Goal: Task Accomplishment & Management: Complete application form

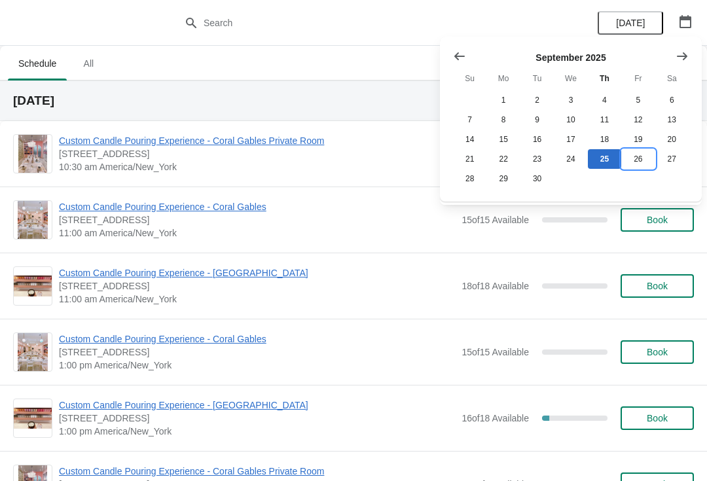
click at [639, 161] on button "26" at bounding box center [637, 159] width 33 height 20
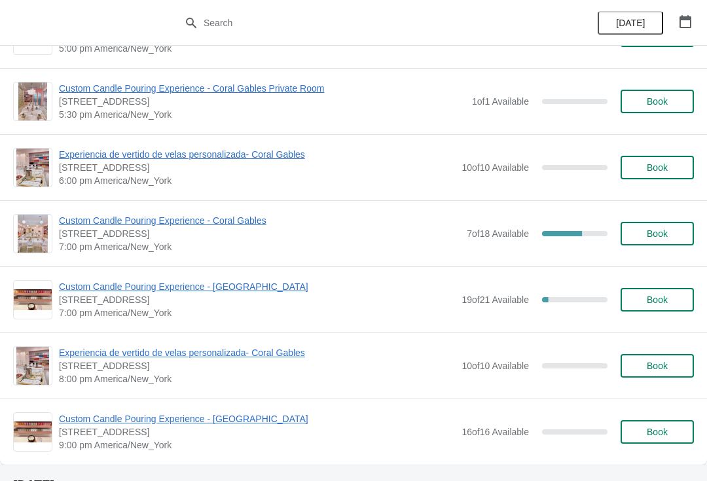
scroll to position [714, 0]
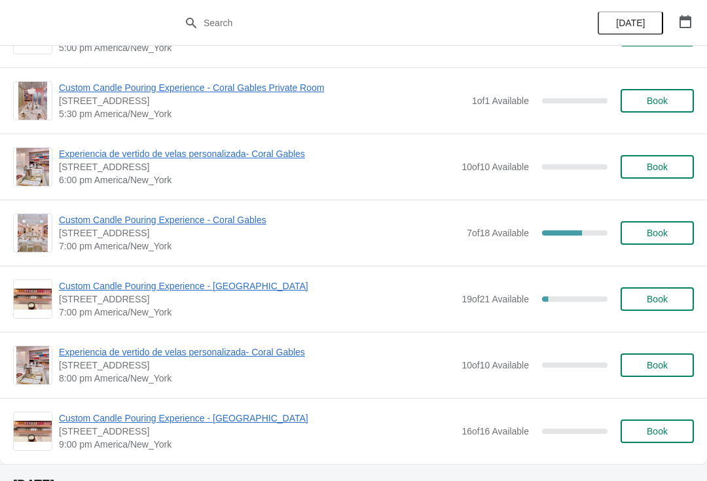
click at [109, 292] on span "Custom Candle Pouring Experience - [GEOGRAPHIC_DATA]" at bounding box center [257, 286] width 396 height 13
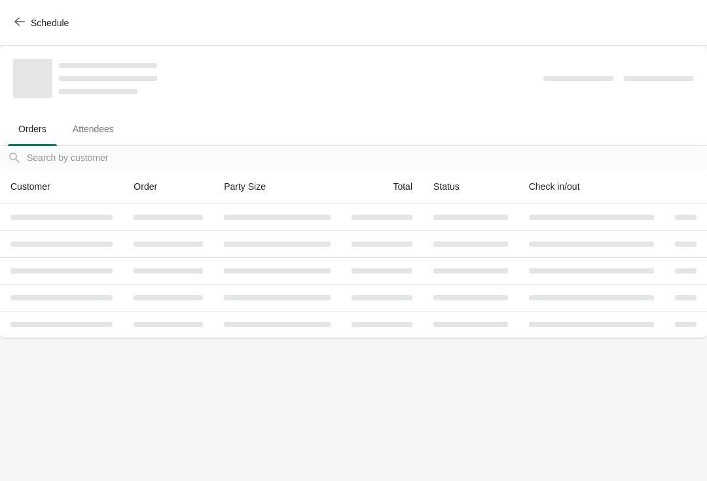
scroll to position [0, 0]
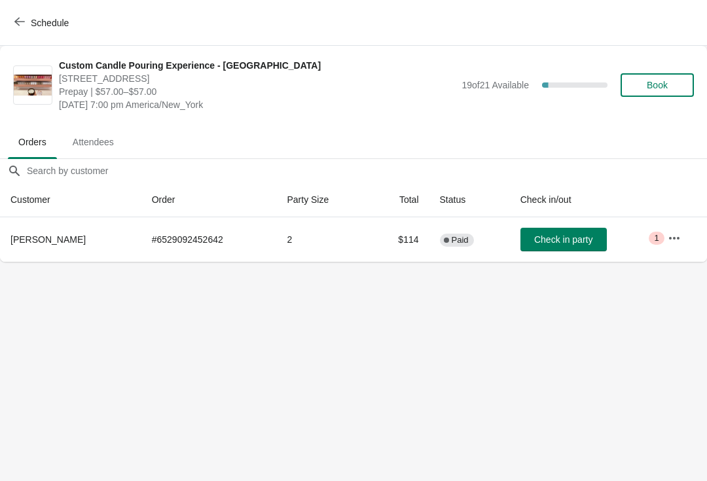
click at [669, 243] on icon "button" at bounding box center [674, 238] width 13 height 13
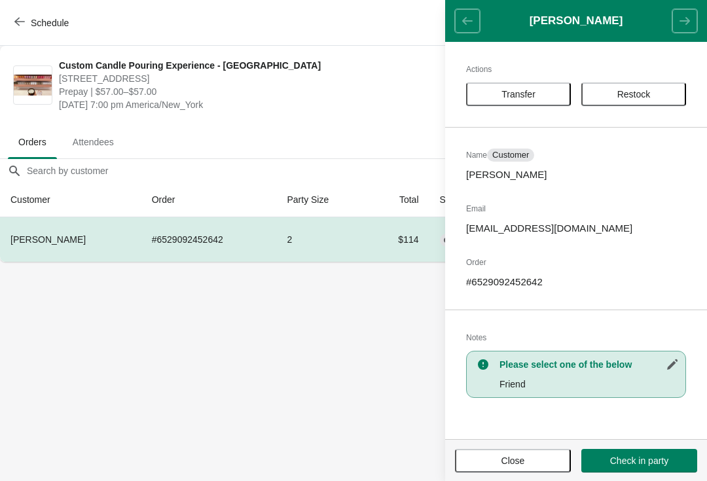
click at [508, 103] on button "Transfer" at bounding box center [518, 94] width 105 height 24
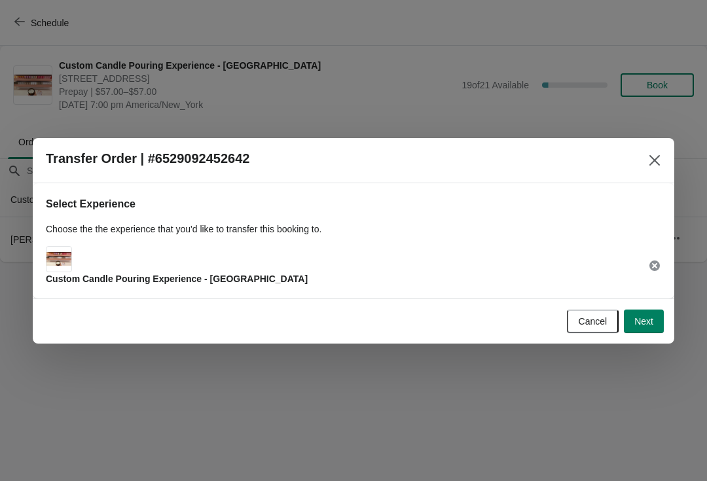
click at [651, 322] on span "Next" at bounding box center [643, 321] width 19 height 10
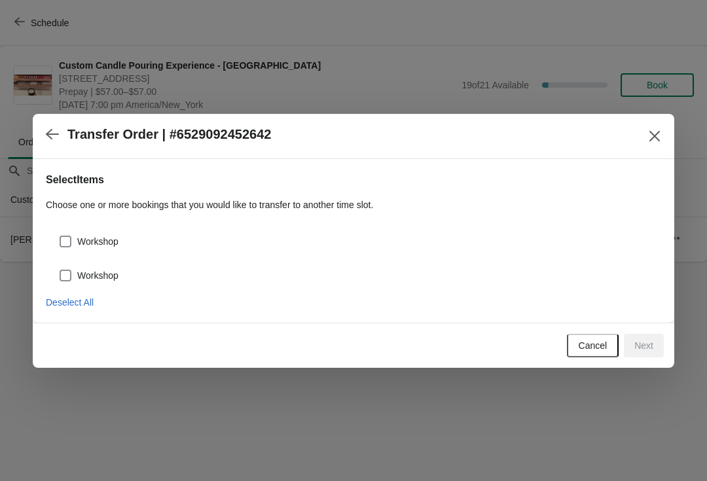
click at [72, 233] on label "Workshop" at bounding box center [89, 241] width 60 height 18
click at [60, 236] on input "Workshop" at bounding box center [60, 236] width 1 height 1
checkbox input "true"
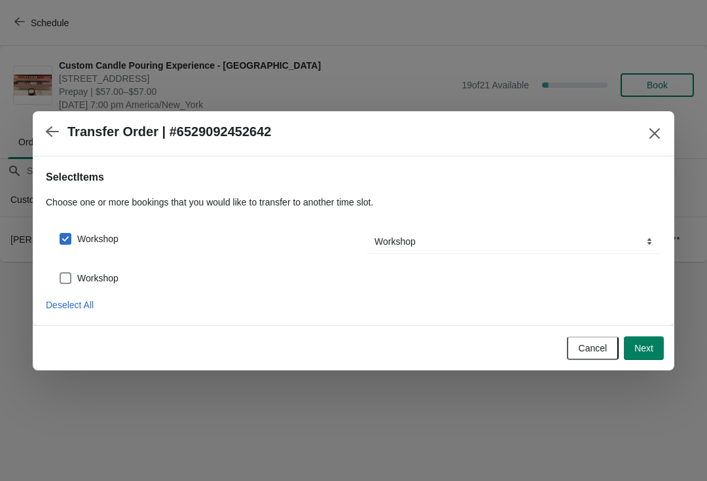
click at [69, 278] on span at bounding box center [66, 278] width 12 height 12
click at [60, 273] on input "Workshop" at bounding box center [60, 272] width 1 height 1
checkbox input "true"
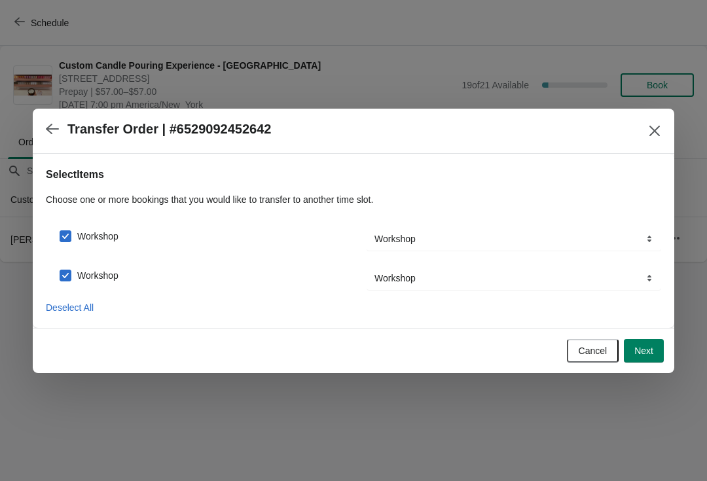
click at [648, 359] on button "Next" at bounding box center [644, 351] width 40 height 24
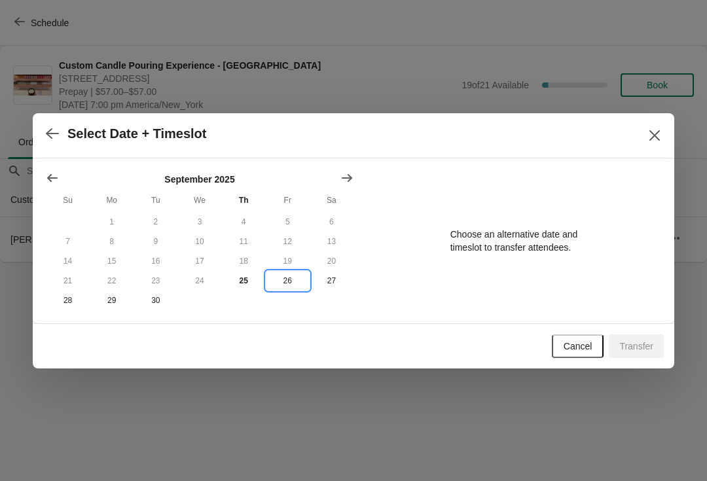
click at [289, 283] on button "26" at bounding box center [288, 281] width 44 height 20
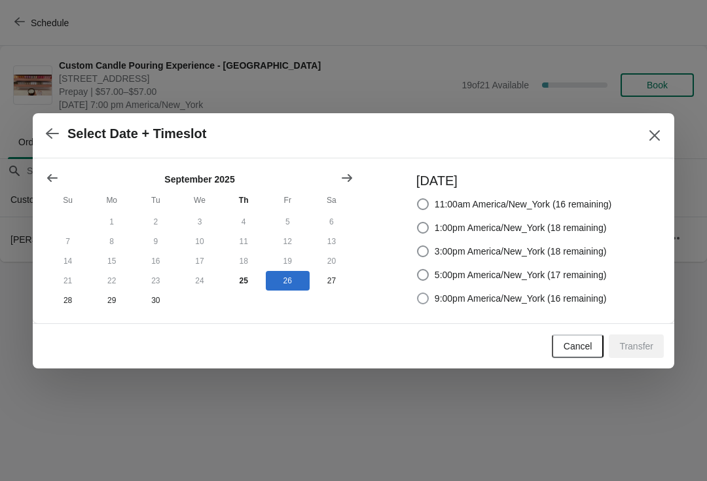
click at [426, 293] on span at bounding box center [423, 299] width 12 height 12
click at [418, 293] on input "9:00pm America/New_York (16 remaining)" at bounding box center [417, 293] width 1 height 1
radio input "true"
click at [634, 352] on span "Transfer" at bounding box center [636, 346] width 34 height 10
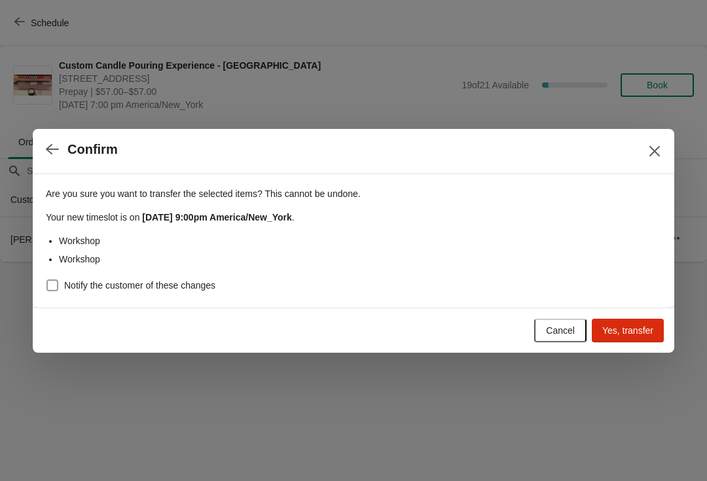
click at [74, 290] on span "Notify the customer of these changes" at bounding box center [139, 285] width 151 height 13
click at [47, 280] on input "Notify the customer of these changes" at bounding box center [46, 280] width 1 height 1
checkbox input "true"
click at [631, 337] on button "Yes, transfer" at bounding box center [628, 331] width 72 height 24
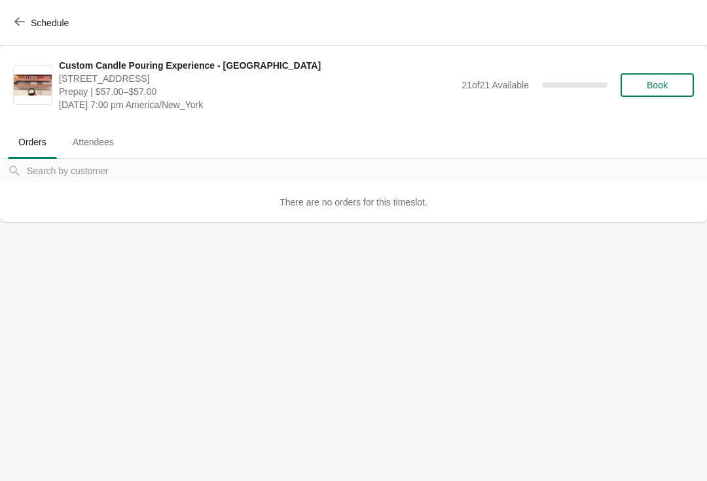
click at [663, 77] on button "Book" at bounding box center [657, 85] width 73 height 24
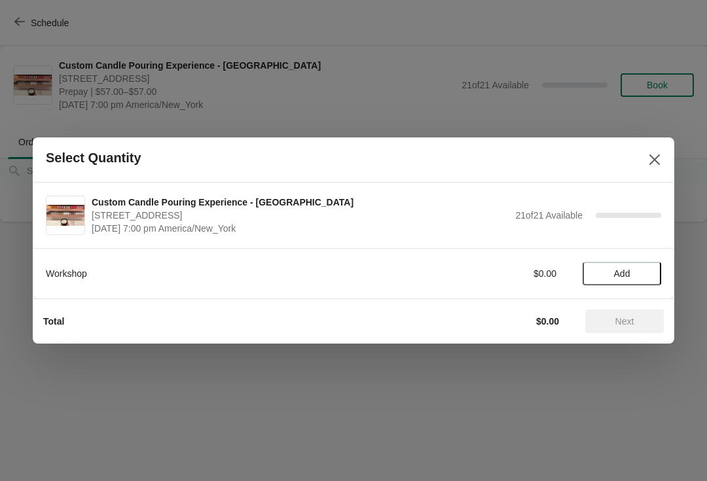
click at [629, 280] on button "Add" at bounding box center [622, 274] width 79 height 24
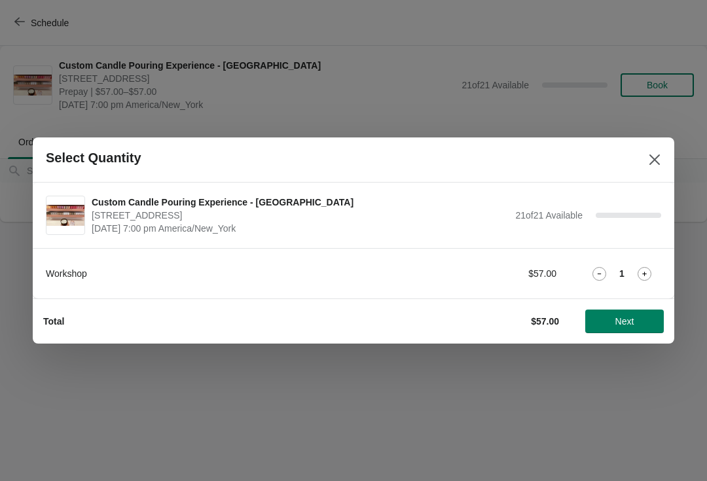
click at [623, 332] on button "Next" at bounding box center [624, 322] width 79 height 24
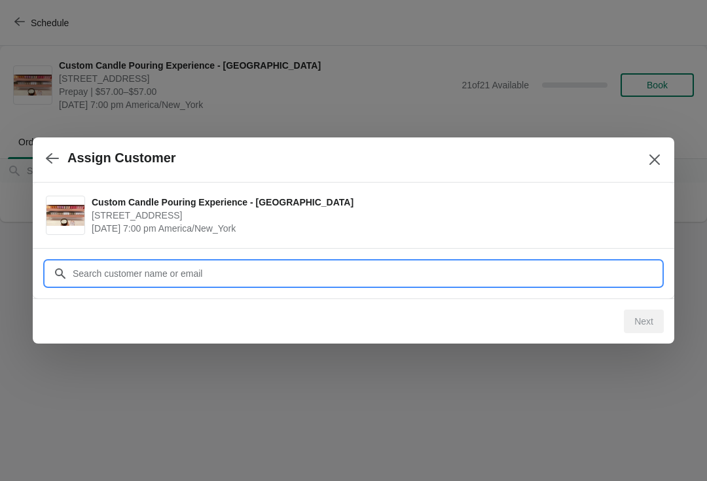
click at [444, 263] on input "Customer" at bounding box center [366, 274] width 589 height 24
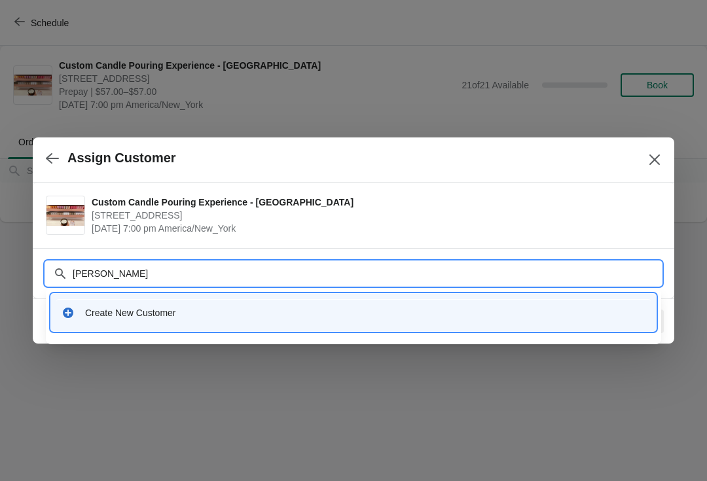
type input "Melissa"
click at [178, 304] on div "Create New Customer" at bounding box center [353, 312] width 595 height 27
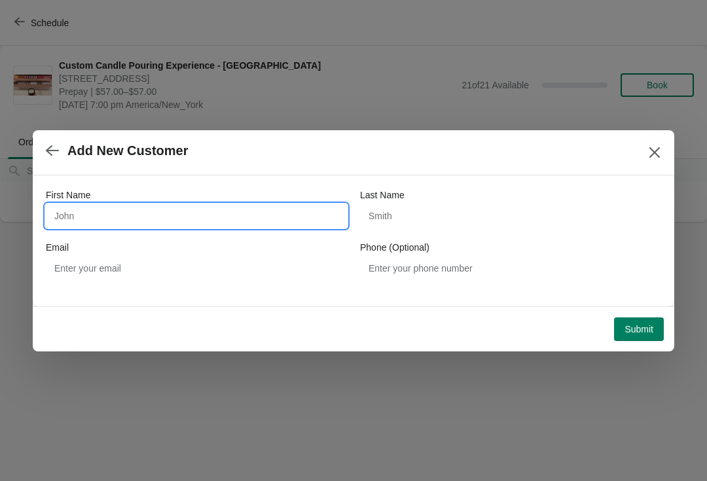
click at [145, 210] on input "First Name" at bounding box center [196, 216] width 301 height 24
type input "Melissa"
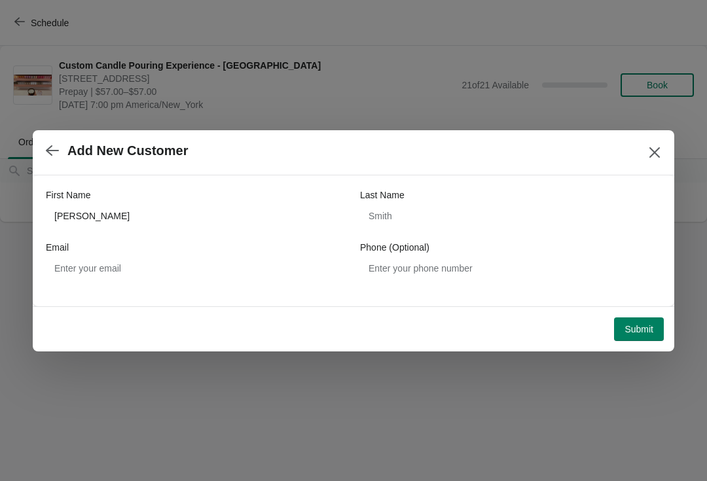
click at [650, 318] on button "Submit" at bounding box center [639, 330] width 50 height 24
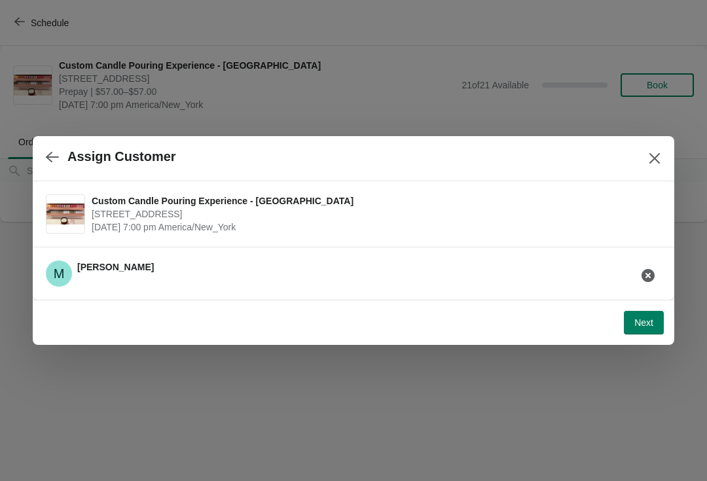
click at [656, 316] on button "Next" at bounding box center [644, 323] width 40 height 24
select select "Friend"
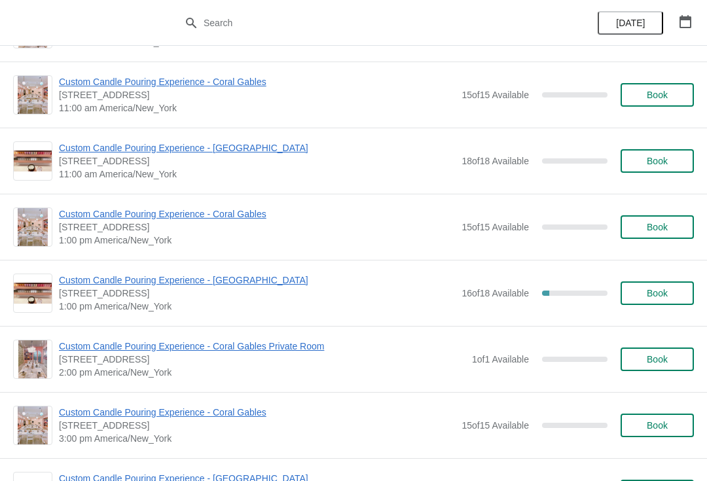
scroll to position [127, 0]
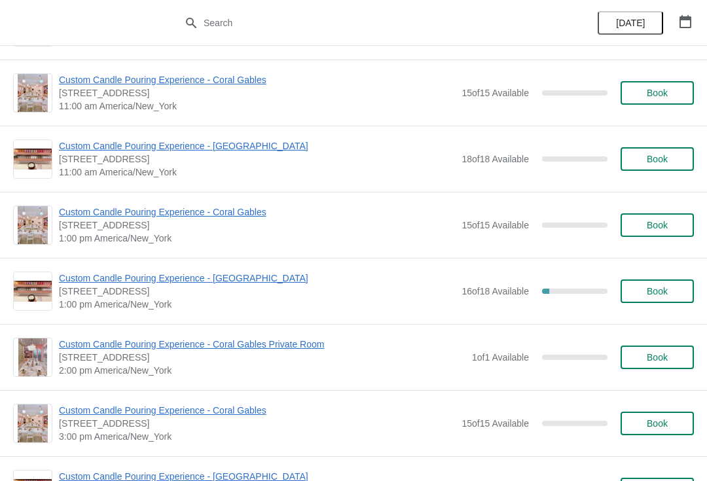
click at [687, 24] on icon "button" at bounding box center [685, 21] width 13 height 13
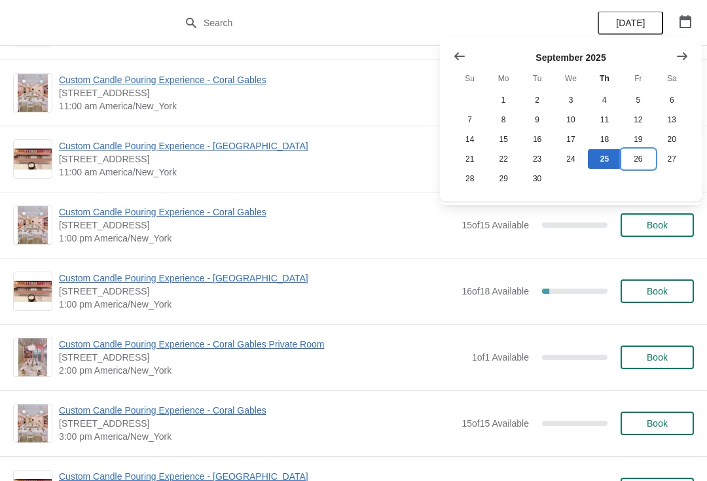
click at [629, 163] on button "26" at bounding box center [637, 159] width 33 height 20
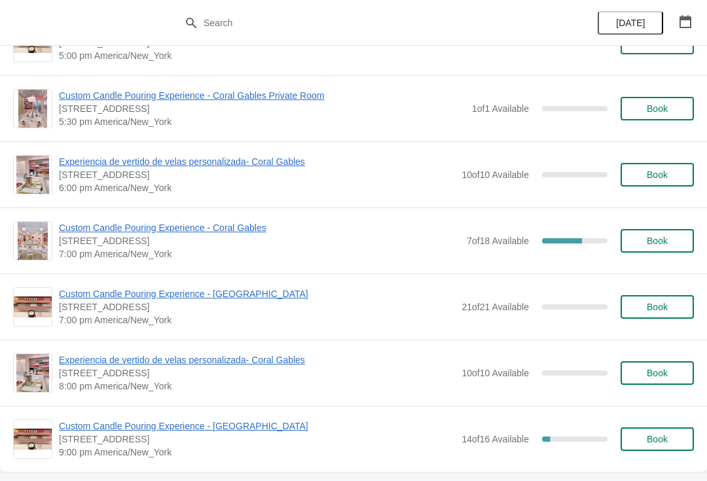
scroll to position [707, 0]
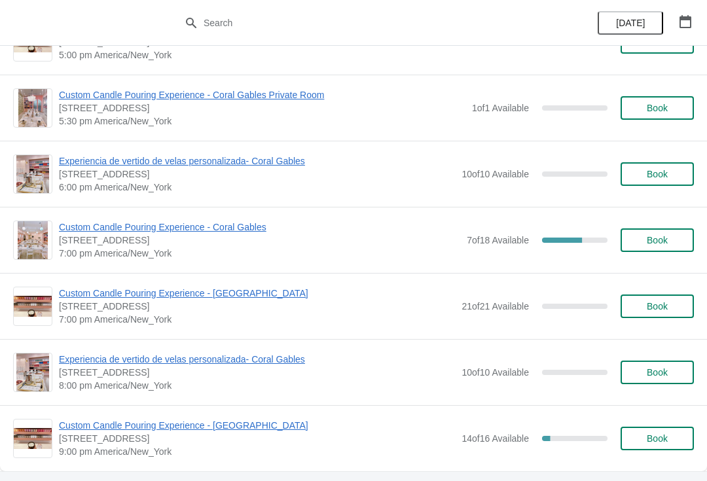
click at [241, 425] on span "Custom Candle Pouring Experience - [GEOGRAPHIC_DATA]" at bounding box center [257, 425] width 396 height 13
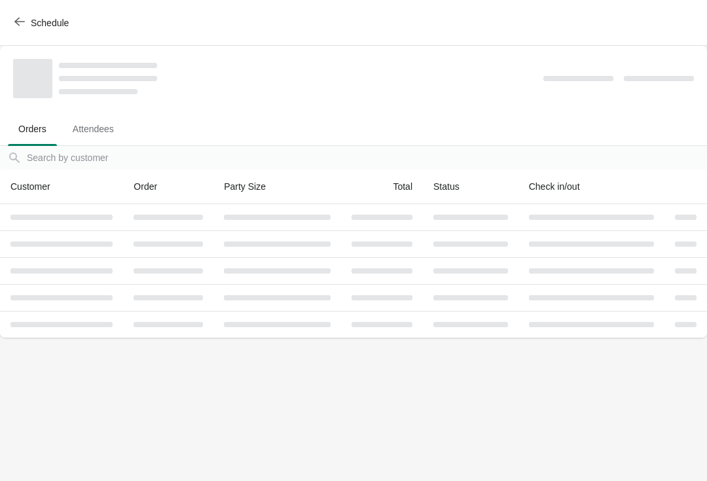
scroll to position [0, 0]
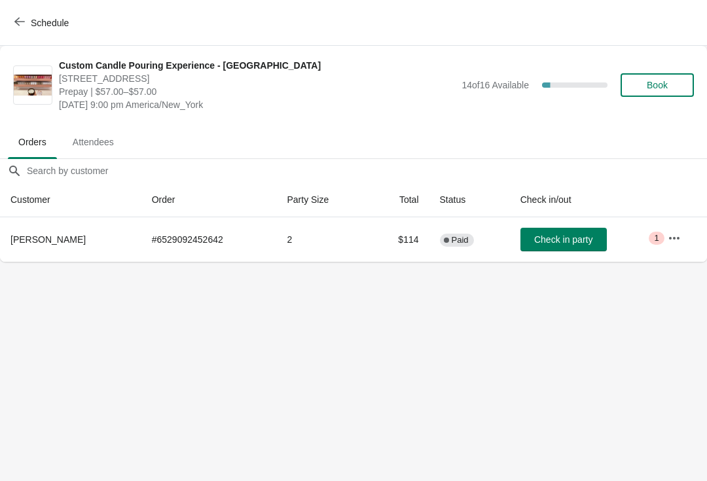
click at [37, 30] on button "Schedule" at bounding box center [43, 23] width 73 height 24
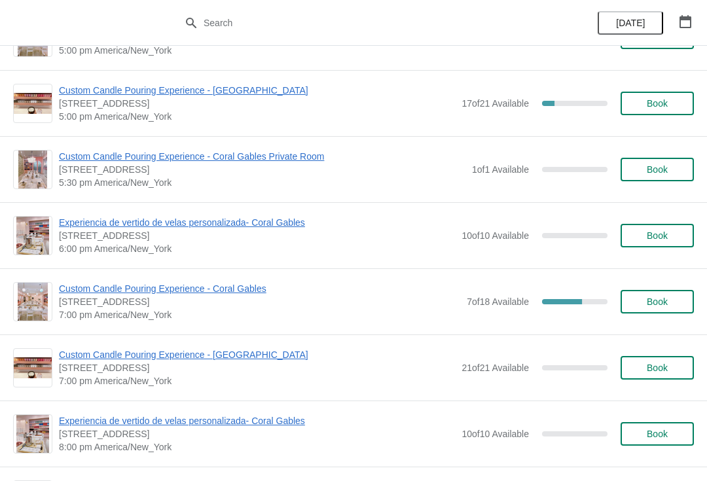
scroll to position [1547, 0]
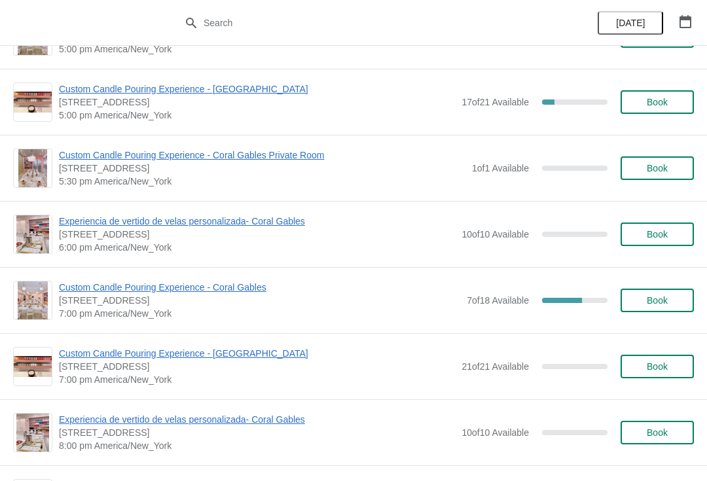
click at [259, 356] on span "Custom Candle Pouring Experience - [GEOGRAPHIC_DATA]" at bounding box center [257, 353] width 396 height 13
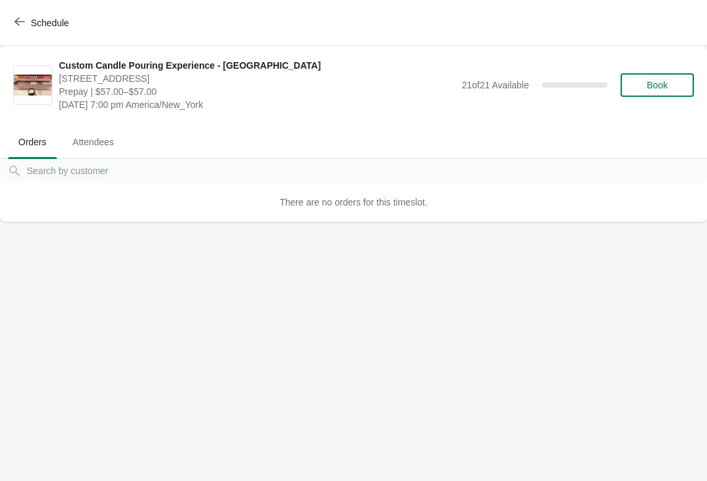
click at [31, 24] on span "Schedule" at bounding box center [50, 23] width 38 height 10
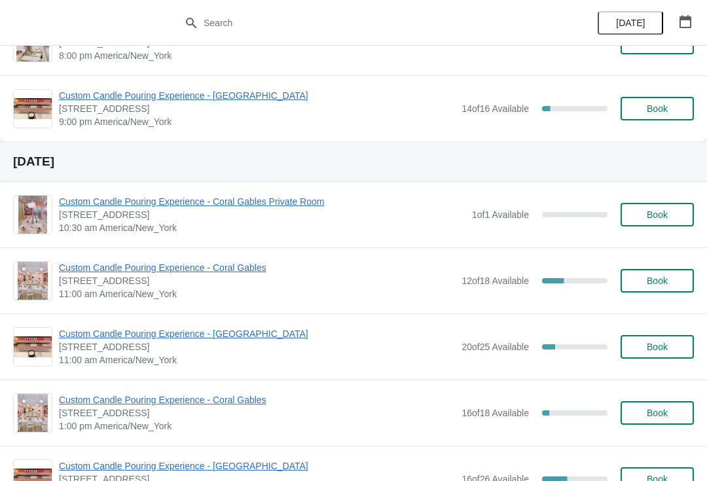
scroll to position [1953, 0]
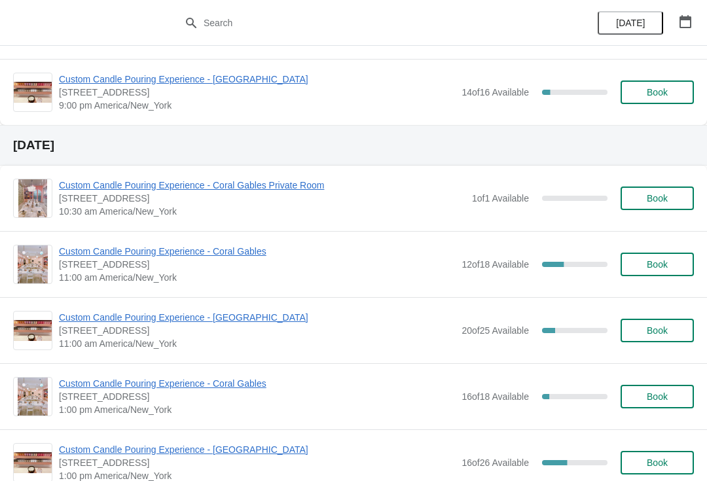
click at [423, 322] on span "Custom Candle Pouring Experience - [GEOGRAPHIC_DATA]" at bounding box center [257, 317] width 396 height 13
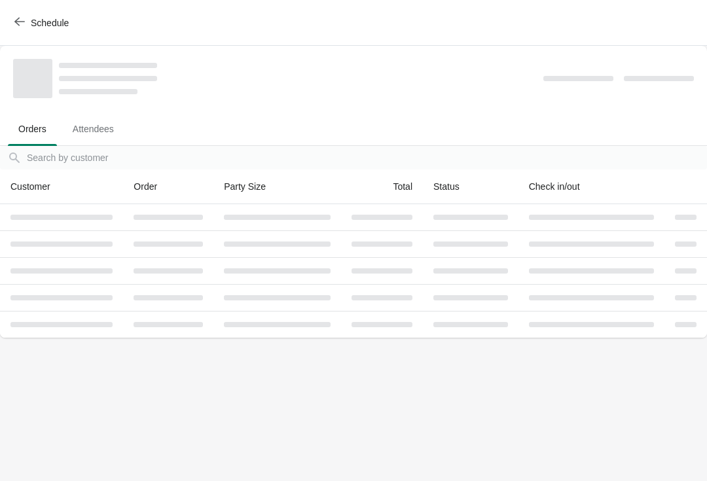
scroll to position [0, 0]
click at [21, 15] on button "Schedule" at bounding box center [43, 23] width 73 height 24
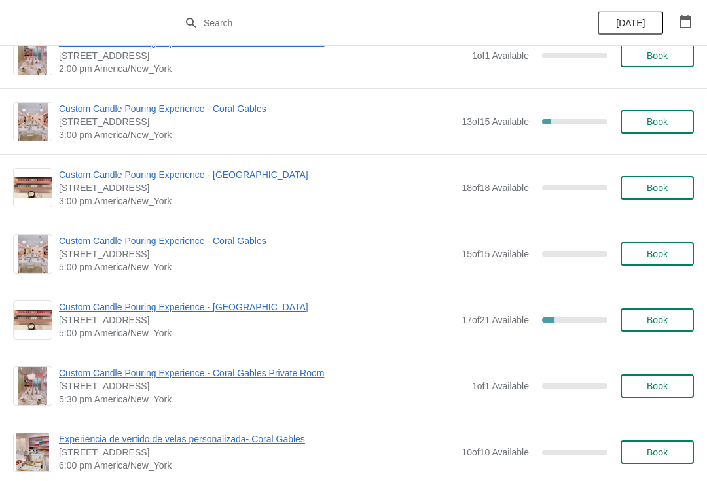
scroll to position [1330, 0]
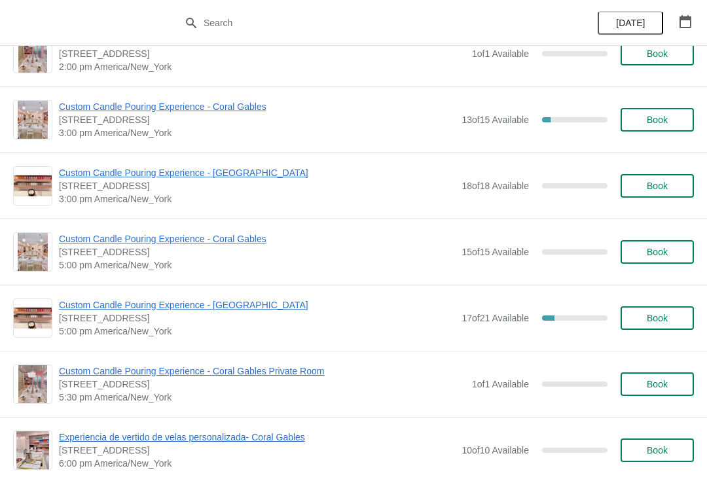
click at [65, 311] on span "Custom Candle Pouring Experience - [GEOGRAPHIC_DATA]" at bounding box center [257, 305] width 396 height 13
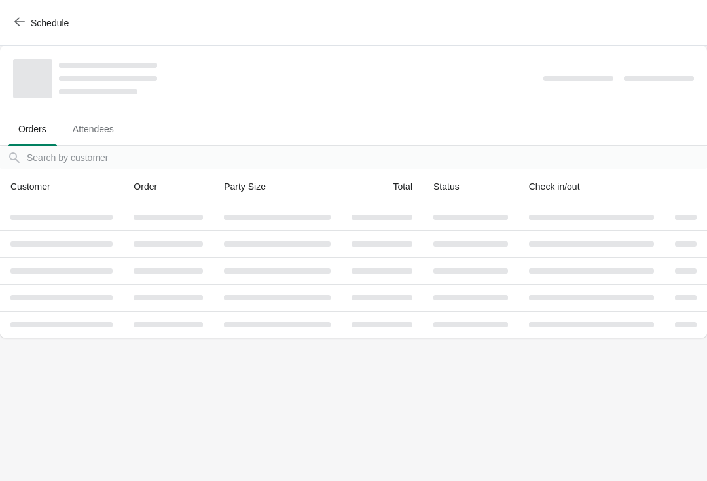
scroll to position [0, 0]
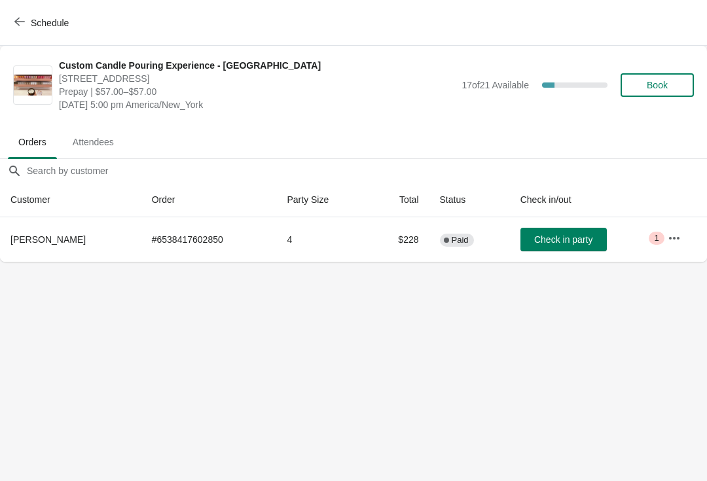
click at [25, 20] on span "Schedule" at bounding box center [43, 22] width 52 height 12
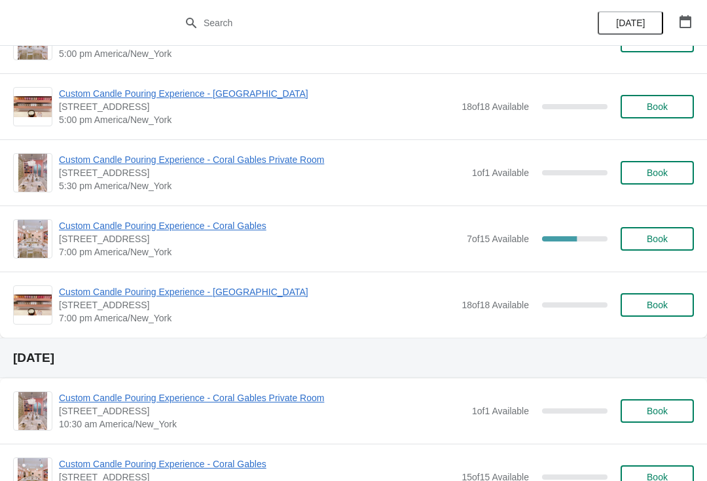
scroll to position [643, 0]
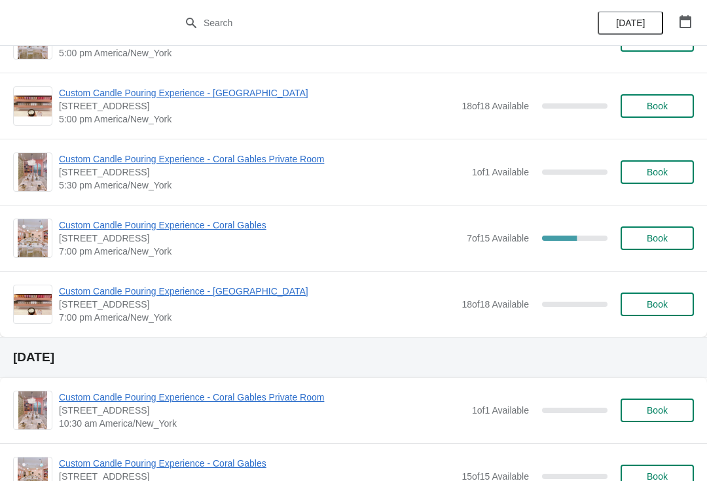
click at [244, 225] on span "Custom Candle Pouring Experience - Coral Gables" at bounding box center [259, 225] width 401 height 13
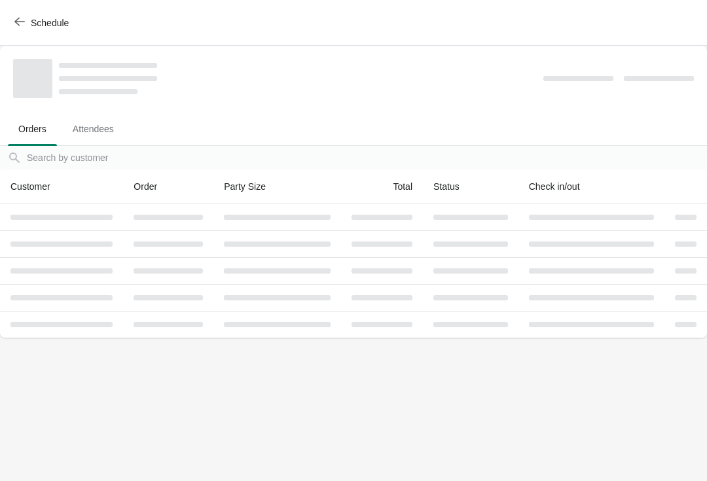
scroll to position [0, 0]
